Goal: Check status: Check status

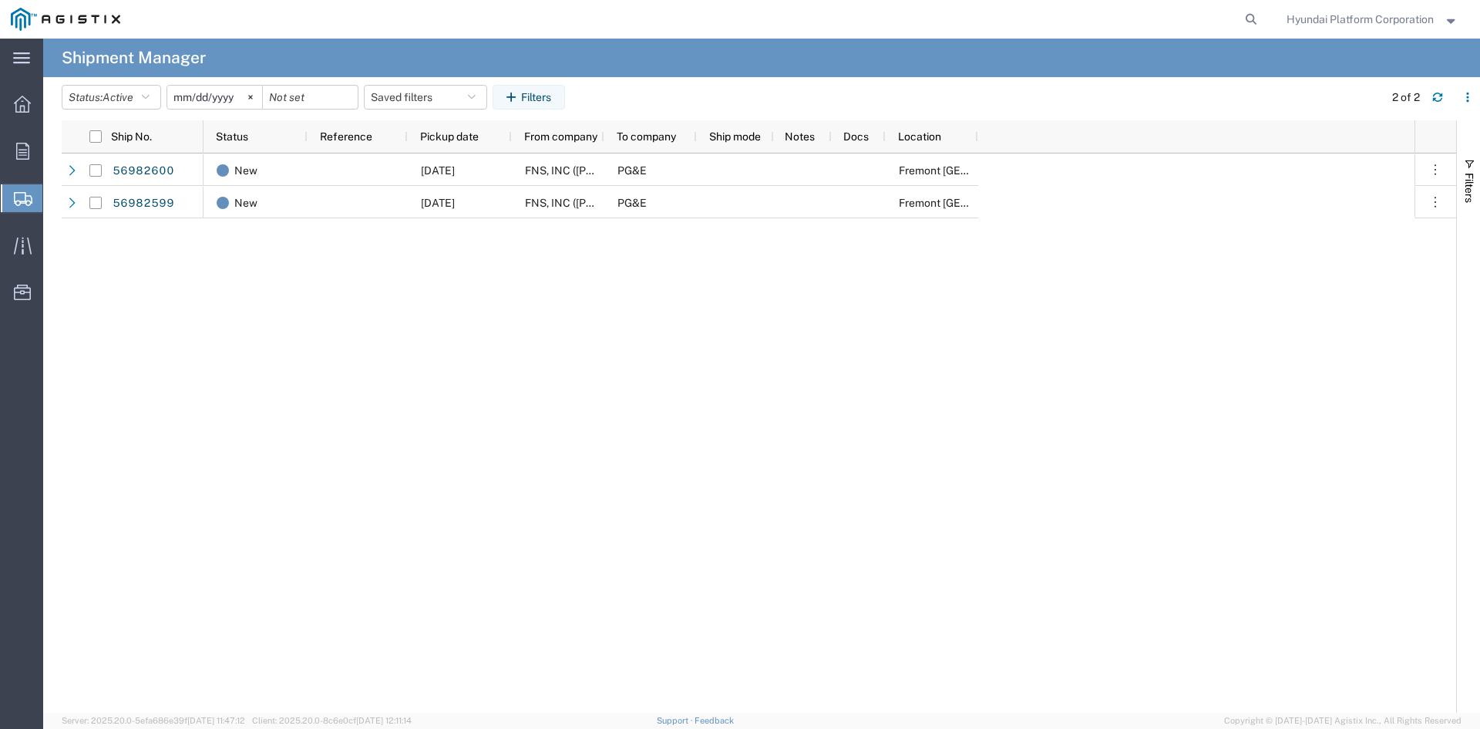
drag, startPoint x: 460, startPoint y: 379, endPoint x: 315, endPoint y: 369, distance: 146.0
click at [315, 369] on div "New 09/30/2025 FNS, INC (Harmon)(C/O Hyundai Corporation) PG&E Fremont DC New 0…" at bounding box center [809, 432] width 1211 height 559
click at [140, 97] on button "Status: Active" at bounding box center [111, 97] width 99 height 25
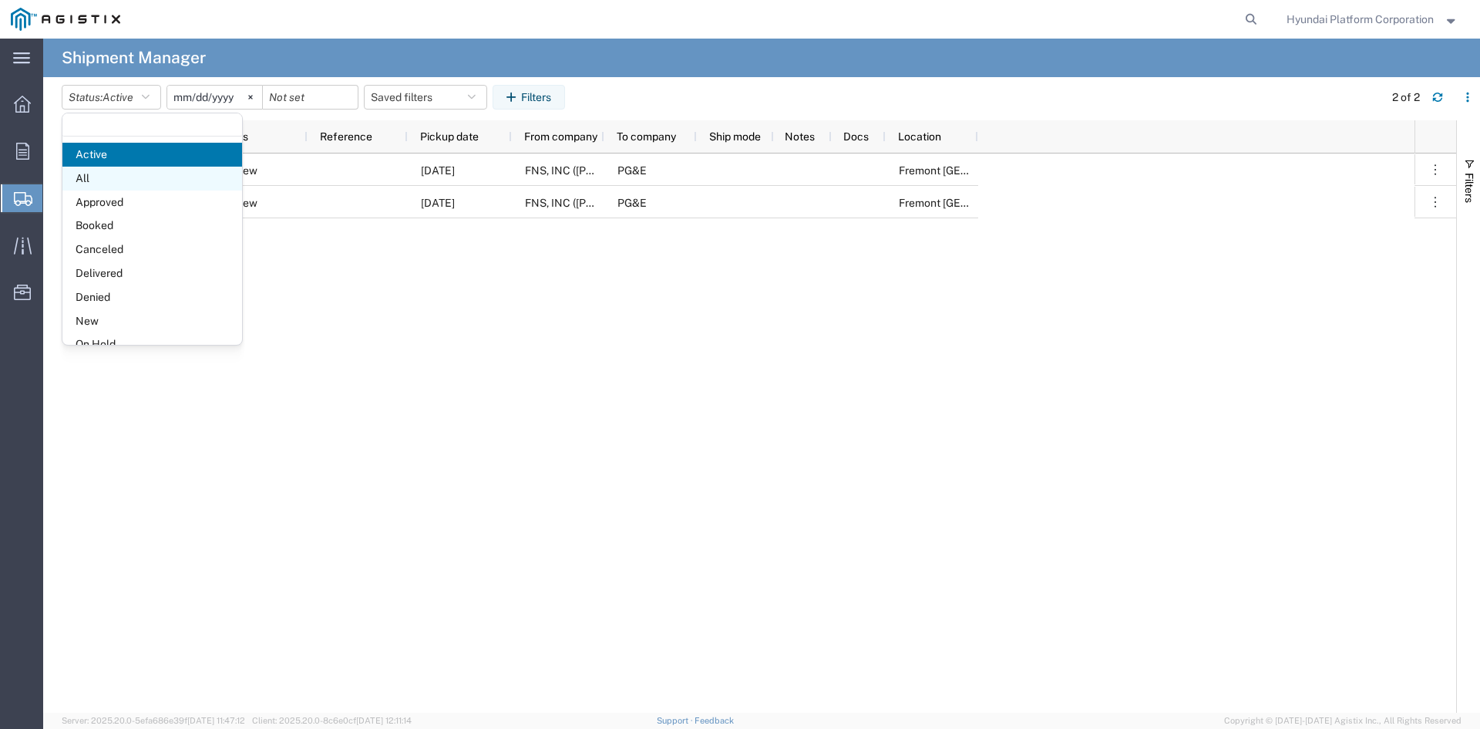
click at [146, 180] on span "All" at bounding box center [152, 179] width 180 height 24
